Goal: Task Accomplishment & Management: Manage account settings

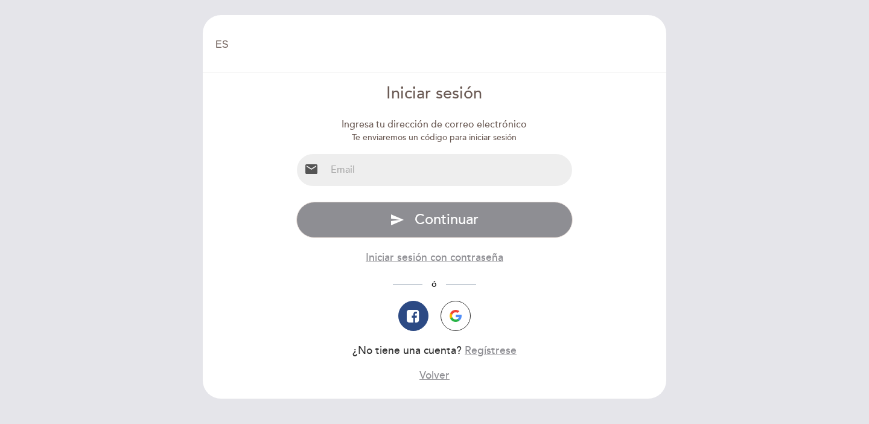
select select "es"
click at [392, 163] on input "email" at bounding box center [449, 170] width 247 height 32
click at [456, 314] on img "button" at bounding box center [456, 316] width 12 height 12
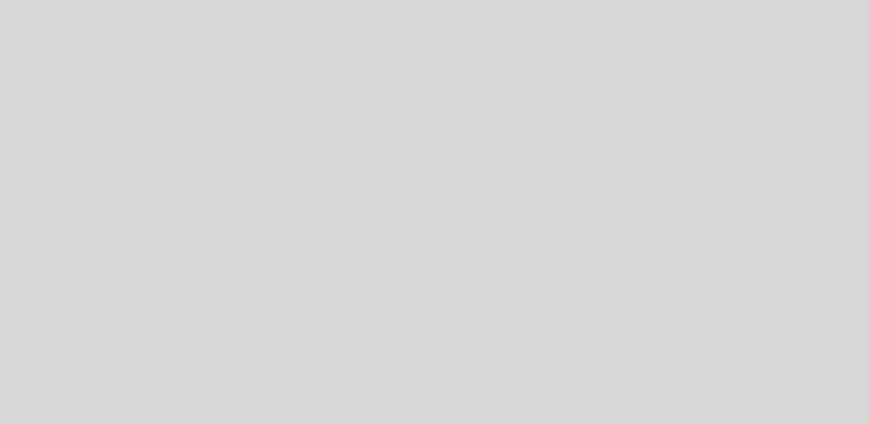
select select "es"
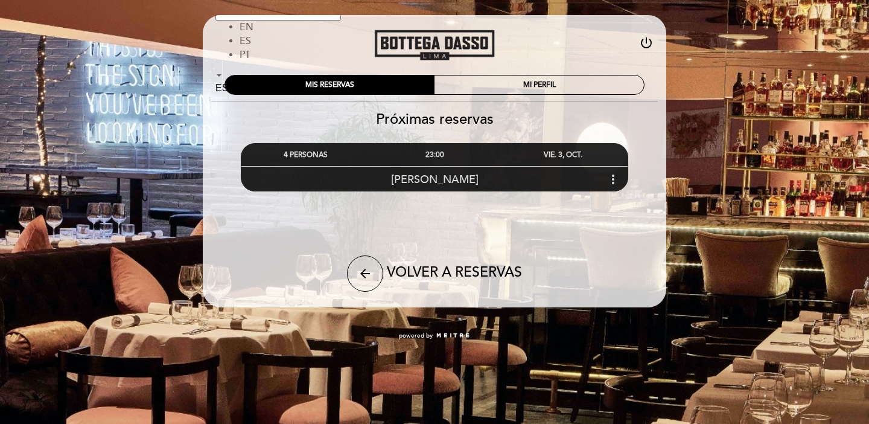
click at [468, 156] on div "23:00" at bounding box center [434, 155] width 129 height 22
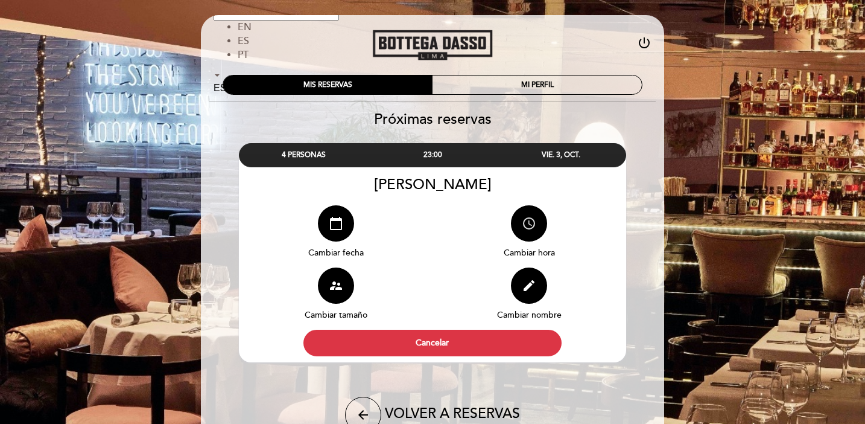
click at [535, 229] on icon "access_time" at bounding box center [529, 223] width 14 height 14
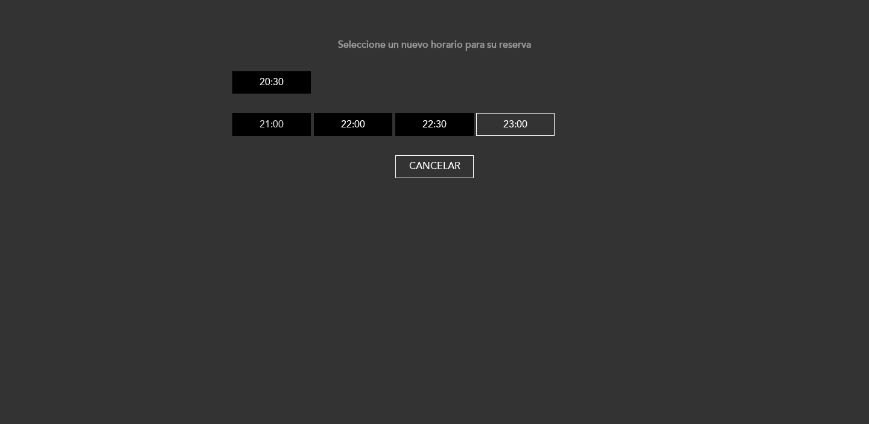
click at [301, 119] on button "21:00" at bounding box center [271, 124] width 78 height 23
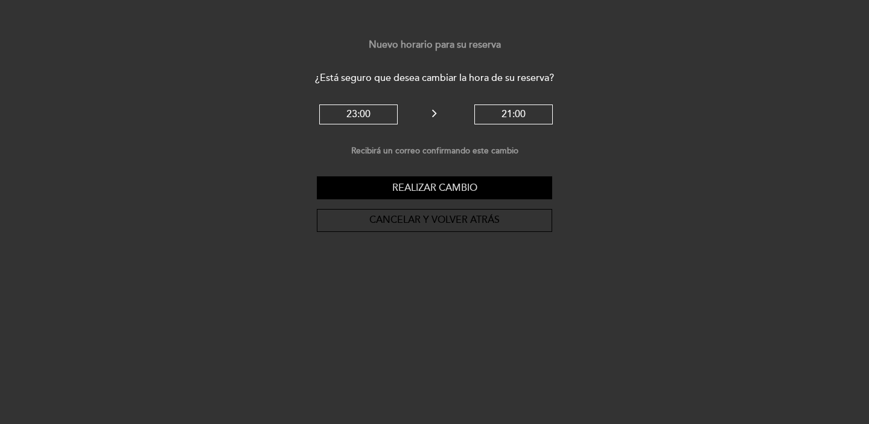
click at [495, 183] on button "Realizar cambio" at bounding box center [434, 187] width 235 height 23
